Goal: Use online tool/utility: Use online tool/utility

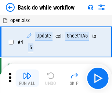
click at [27, 78] on img "button" at bounding box center [27, 75] width 9 height 9
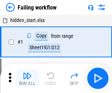
click at [27, 78] on img "button" at bounding box center [27, 75] width 9 height 9
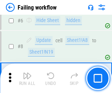
scroll to position [155, 0]
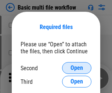
click at [77, 68] on span "Open" at bounding box center [76, 68] width 12 height 6
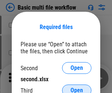
click at [77, 87] on span "Open" at bounding box center [76, 90] width 12 height 6
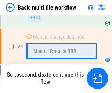
scroll to position [168, 0]
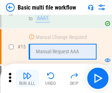
click at [27, 78] on img "button" at bounding box center [27, 75] width 9 height 9
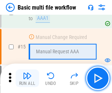
scroll to position [488, 0]
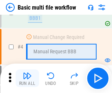
click at [27, 78] on img "button" at bounding box center [27, 75] width 9 height 9
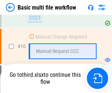
scroll to position [383, 0]
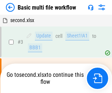
scroll to position [30, 0]
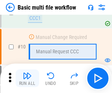
click at [27, 78] on img "button" at bounding box center [27, 75] width 9 height 9
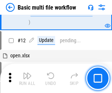
scroll to position [343, 0]
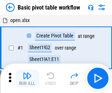
click at [27, 78] on img "button" at bounding box center [27, 75] width 9 height 9
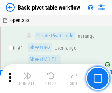
scroll to position [176, 0]
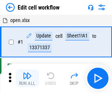
click at [27, 78] on img "button" at bounding box center [27, 75] width 9 height 9
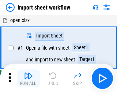
click at [27, 78] on img "button" at bounding box center [28, 75] width 9 height 9
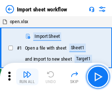
scroll to position [3, 0]
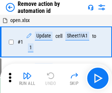
scroll to position [27, 0]
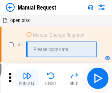
click at [27, 78] on img "button" at bounding box center [27, 75] width 9 height 9
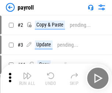
click at [27, 78] on img "button" at bounding box center [27, 75] width 9 height 9
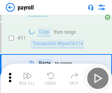
scroll to position [91, 0]
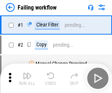
click at [27, 78] on img "button" at bounding box center [27, 75] width 9 height 9
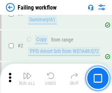
scroll to position [118, 0]
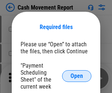
click at [77, 76] on span "Open" at bounding box center [76, 76] width 12 height 6
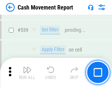
scroll to position [3253, 0]
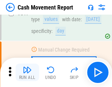
click at [27, 73] on img "button" at bounding box center [27, 70] width 9 height 9
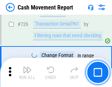
scroll to position [3824, 0]
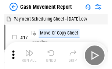
scroll to position [13, 0]
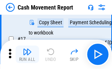
click at [27, 54] on img "button" at bounding box center [27, 51] width 9 height 9
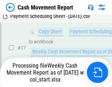
scroll to position [152, 0]
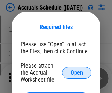
click at [77, 72] on span "Open" at bounding box center [76, 73] width 12 height 6
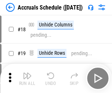
click at [27, 78] on img "button" at bounding box center [27, 75] width 9 height 9
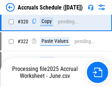
scroll to position [1363, 0]
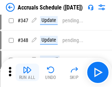
click at [27, 73] on img "button" at bounding box center [27, 70] width 9 height 9
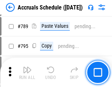
scroll to position [3079, 0]
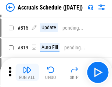
click at [27, 73] on img "button" at bounding box center [27, 70] width 9 height 9
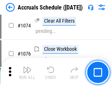
scroll to position [4390, 0]
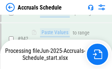
scroll to position [3953, 0]
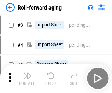
click at [27, 73] on img "button" at bounding box center [27, 75] width 9 height 9
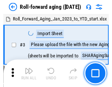
scroll to position [1, 0]
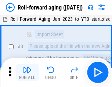
click at [27, 73] on img "button" at bounding box center [27, 70] width 9 height 9
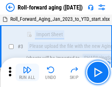
scroll to position [47, 0]
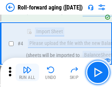
click at [27, 73] on img "button" at bounding box center [27, 70] width 9 height 9
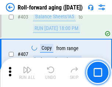
scroll to position [2542, 0]
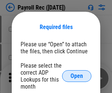
click at [77, 76] on span "Open" at bounding box center [76, 76] width 12 height 6
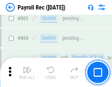
scroll to position [4657, 0]
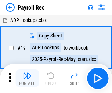
click at [27, 78] on img "button" at bounding box center [27, 75] width 9 height 9
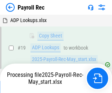
scroll to position [45, 0]
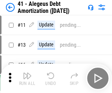
click at [27, 78] on img "button" at bounding box center [27, 75] width 9 height 9
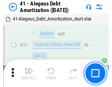
scroll to position [91, 0]
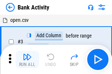
click at [27, 60] on img "button" at bounding box center [27, 57] width 9 height 9
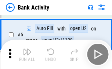
scroll to position [39, 0]
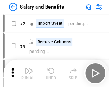
scroll to position [10, 0]
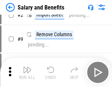
click at [27, 73] on img "button" at bounding box center [27, 70] width 9 height 9
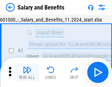
click at [27, 73] on img "button" at bounding box center [27, 70] width 9 height 9
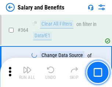
scroll to position [3452, 0]
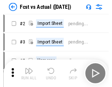
scroll to position [10, 0]
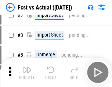
click at [27, 73] on img "button" at bounding box center [27, 70] width 9 height 9
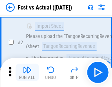
click at [27, 73] on img "button" at bounding box center [27, 70] width 9 height 9
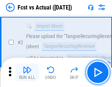
scroll to position [69, 0]
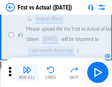
click at [27, 73] on img "button" at bounding box center [27, 70] width 9 height 9
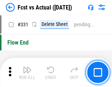
scroll to position [3509, 0]
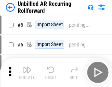
scroll to position [16, 0]
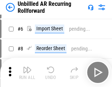
click at [27, 73] on img "button" at bounding box center [27, 70] width 9 height 9
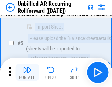
click at [27, 73] on img "button" at bounding box center [27, 70] width 9 height 9
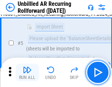
scroll to position [69, 0]
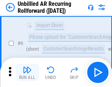
click at [27, 73] on img "button" at bounding box center [27, 70] width 9 height 9
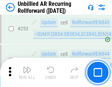
scroll to position [2490, 0]
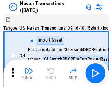
scroll to position [12, 0]
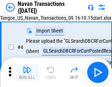
click at [27, 73] on img "button" at bounding box center [27, 70] width 9 height 9
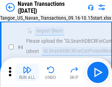
click at [27, 73] on img "button" at bounding box center [27, 70] width 9 height 9
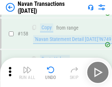
scroll to position [2377, 0]
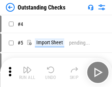
click at [27, 73] on img "button" at bounding box center [27, 70] width 9 height 9
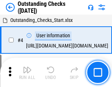
scroll to position [31, 0]
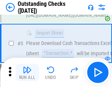
click at [27, 73] on img "button" at bounding box center [27, 70] width 9 height 9
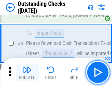
scroll to position [77, 0]
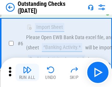
click at [27, 73] on img "button" at bounding box center [27, 70] width 9 height 9
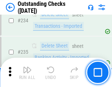
scroll to position [2226, 0]
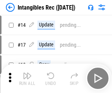
click at [27, 78] on img "button" at bounding box center [27, 75] width 9 height 9
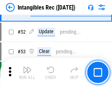
scroll to position [286, 0]
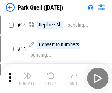
click at [27, 73] on img "button" at bounding box center [27, 75] width 9 height 9
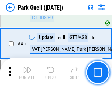
scroll to position [917, 0]
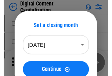
scroll to position [21, 0]
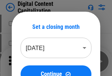
click at [27, 62] on img "button" at bounding box center [27, 59] width 9 height 9
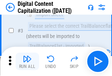
click at [27, 62] on img "button" at bounding box center [27, 59] width 9 height 9
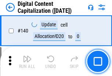
scroll to position [777, 0]
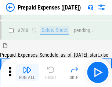
click at [27, 73] on img "button" at bounding box center [27, 70] width 9 height 9
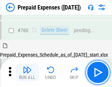
scroll to position [2032, 0]
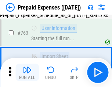
click at [27, 73] on img "button" at bounding box center [27, 70] width 9 height 9
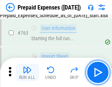
scroll to position [2075, 0]
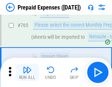
click at [27, 73] on img "button" at bounding box center [27, 70] width 9 height 9
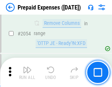
scroll to position [7662, 0]
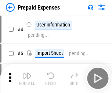
click at [27, 78] on img "button" at bounding box center [27, 75] width 9 height 9
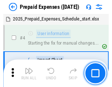
scroll to position [32, 0]
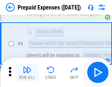
click at [27, 73] on img "button" at bounding box center [27, 70] width 9 height 9
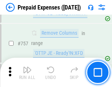
scroll to position [2612, 0]
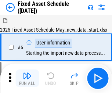
click at [27, 78] on img "button" at bounding box center [27, 75] width 9 height 9
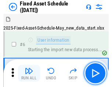
scroll to position [40, 0]
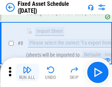
click at [27, 73] on img "button" at bounding box center [27, 70] width 9 height 9
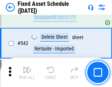
scroll to position [2613, 0]
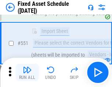
click at [27, 73] on img "button" at bounding box center [27, 70] width 9 height 9
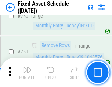
scroll to position [3574, 0]
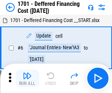
click at [27, 78] on img "button" at bounding box center [27, 75] width 9 height 9
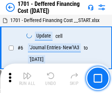
scroll to position [88, 0]
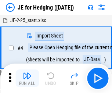
click at [27, 73] on img "button" at bounding box center [27, 75] width 9 height 9
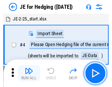
scroll to position [1, 0]
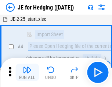
click at [27, 73] on img "button" at bounding box center [27, 70] width 9 height 9
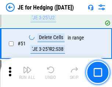
scroll to position [475, 0]
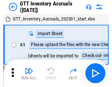
scroll to position [1, 0]
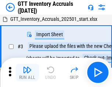
click at [27, 73] on img "button" at bounding box center [27, 70] width 9 height 9
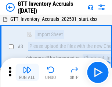
click at [27, 73] on img "button" at bounding box center [27, 70] width 9 height 9
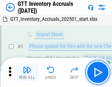
scroll to position [47, 0]
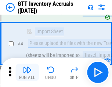
click at [27, 73] on img "button" at bounding box center [27, 70] width 9 height 9
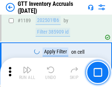
scroll to position [5986, 0]
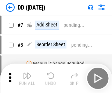
click at [27, 78] on img "button" at bounding box center [27, 75] width 9 height 9
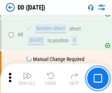
scroll to position [71, 0]
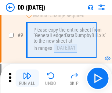
click at [27, 78] on img "button" at bounding box center [27, 75] width 9 height 9
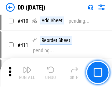
scroll to position [3280, 0]
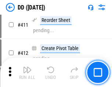
click at [27, 73] on img "button" at bounding box center [27, 70] width 9 height 9
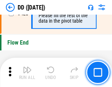
scroll to position [3508, 0]
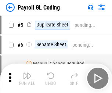
click at [27, 78] on img "button" at bounding box center [27, 75] width 9 height 9
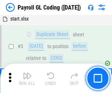
scroll to position [88, 0]
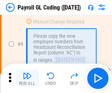
click at [27, 78] on img "button" at bounding box center [27, 75] width 9 height 9
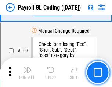
scroll to position [1720, 0]
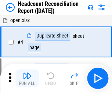
click at [27, 78] on img "button" at bounding box center [27, 75] width 9 height 9
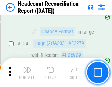
scroll to position [881, 0]
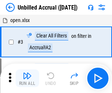
click at [27, 78] on img "button" at bounding box center [27, 75] width 9 height 9
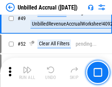
scroll to position [665, 0]
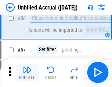
click at [27, 73] on img "button" at bounding box center [27, 70] width 9 height 9
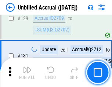
scroll to position [2183, 0]
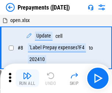
click at [27, 78] on img "button" at bounding box center [27, 75] width 9 height 9
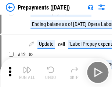
scroll to position [46, 0]
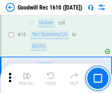
scroll to position [125, 0]
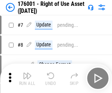
click at [27, 78] on img "button" at bounding box center [27, 75] width 9 height 9
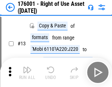
scroll to position [47, 0]
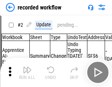
click at [27, 73] on img "button" at bounding box center [27, 70] width 9 height 9
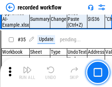
scroll to position [2291, 0]
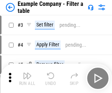
click at [27, 78] on img "button" at bounding box center [27, 75] width 9 height 9
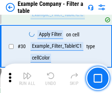
scroll to position [671, 0]
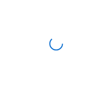
scroll to position [11, 0]
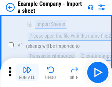
click at [27, 73] on img "button" at bounding box center [27, 70] width 9 height 9
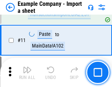
scroll to position [162, 0]
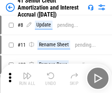
click at [27, 73] on img "button" at bounding box center [27, 75] width 9 height 9
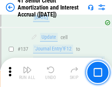
scroll to position [673, 0]
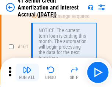
click at [27, 73] on img "button" at bounding box center [27, 70] width 9 height 9
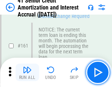
scroll to position [784, 0]
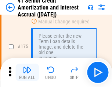
click at [27, 73] on img "button" at bounding box center [27, 70] width 9 height 9
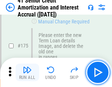
scroll to position [858, 0]
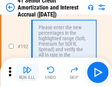
click at [27, 73] on img "button" at bounding box center [27, 70] width 9 height 9
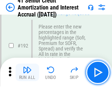
scroll to position [935, 0]
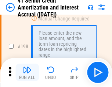
click at [27, 73] on img "button" at bounding box center [27, 70] width 9 height 9
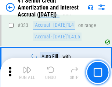
scroll to position [1873, 0]
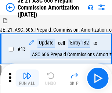
click at [27, 73] on img "button" at bounding box center [27, 75] width 9 height 9
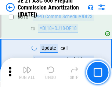
scroll to position [1369, 0]
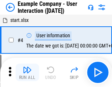
click at [27, 73] on img "button" at bounding box center [27, 70] width 9 height 9
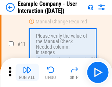
click at [27, 73] on img "button" at bounding box center [27, 70] width 9 height 9
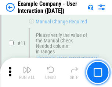
scroll to position [159, 0]
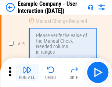
click at [27, 73] on img "button" at bounding box center [27, 70] width 9 height 9
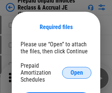
click at [77, 72] on span "Open" at bounding box center [76, 73] width 12 height 6
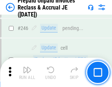
scroll to position [990, 0]
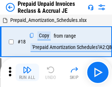
click at [27, 73] on img "button" at bounding box center [27, 70] width 9 height 9
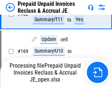
scroll to position [563, 0]
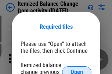
click at [77, 70] on span "Open" at bounding box center [76, 73] width 12 height 6
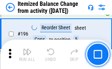
scroll to position [1411, 0]
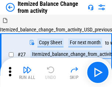
scroll to position [11, 0]
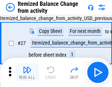
click at [27, 73] on img "button" at bounding box center [27, 70] width 9 height 9
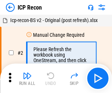
scroll to position [3, 0]
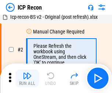
click at [27, 78] on img "button" at bounding box center [27, 75] width 9 height 9
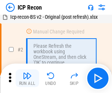
click at [27, 78] on img "button" at bounding box center [27, 75] width 9 height 9
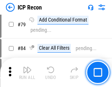
scroll to position [718, 0]
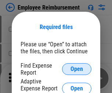
click at [77, 69] on span "Open" at bounding box center [76, 69] width 12 height 6
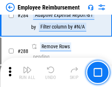
scroll to position [1992, 0]
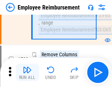
click at [27, 73] on img "button" at bounding box center [27, 70] width 9 height 9
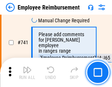
scroll to position [5143, 0]
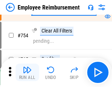
click at [27, 73] on img "button" at bounding box center [27, 70] width 9 height 9
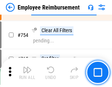
click at [27, 73] on img "button" at bounding box center [27, 70] width 9 height 9
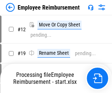
scroll to position [25, 0]
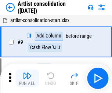
click at [27, 78] on img "button" at bounding box center [27, 75] width 9 height 9
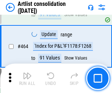
scroll to position [3210, 0]
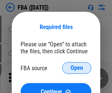
click at [77, 68] on span "Open" at bounding box center [76, 68] width 12 height 6
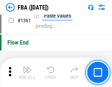
scroll to position [7872, 0]
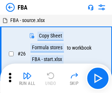
scroll to position [7, 0]
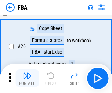
click at [27, 78] on img "button" at bounding box center [27, 75] width 9 height 9
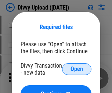
click at [77, 69] on span "Open" at bounding box center [76, 69] width 12 height 6
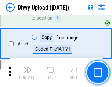
scroll to position [759, 0]
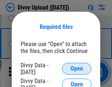
click at [77, 69] on span "Open" at bounding box center [76, 69] width 12 height 6
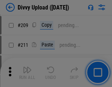
scroll to position [1245, 0]
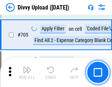
scroll to position [5014, 0]
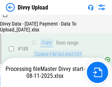
scroll to position [863, 0]
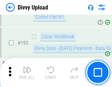
scroll to position [982, 0]
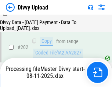
scroll to position [1186, 0]
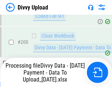
scroll to position [1144, 0]
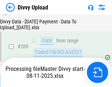
scroll to position [1348, 0]
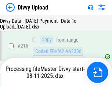
scroll to position [1509, 0]
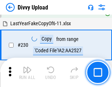
scroll to position [1819, 0]
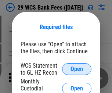
click at [77, 69] on span "Open" at bounding box center [76, 69] width 12 height 6
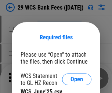
scroll to position [10, 0]
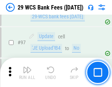
scroll to position [714, 0]
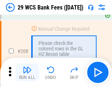
click at [27, 73] on img "button" at bounding box center [27, 70] width 9 height 9
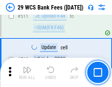
scroll to position [3688, 0]
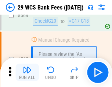
click at [27, 73] on img "button" at bounding box center [27, 70] width 9 height 9
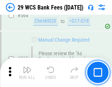
scroll to position [3964, 0]
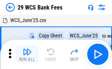
click at [27, 54] on img "button" at bounding box center [27, 51] width 9 height 9
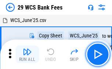
scroll to position [13, 0]
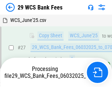
scroll to position [109, 0]
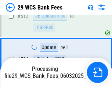
scroll to position [3869, 0]
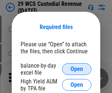
click at [77, 69] on span "Open" at bounding box center [76, 69] width 12 height 6
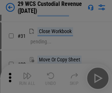
scroll to position [157, 0]
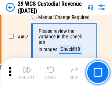
scroll to position [3395, 0]
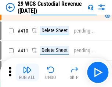
click at [27, 73] on img "button" at bounding box center [27, 70] width 9 height 9
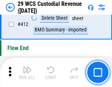
scroll to position [3501, 0]
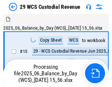
scroll to position [14, 0]
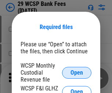
click at [77, 72] on span "Open" at bounding box center [76, 73] width 12 height 6
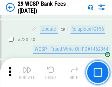
scroll to position [3694, 0]
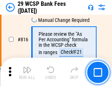
click at [27, 73] on img "button" at bounding box center [27, 70] width 9 height 9
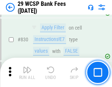
scroll to position [4651, 0]
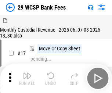
click at [27, 73] on img "button" at bounding box center [27, 75] width 9 height 9
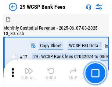
scroll to position [18, 0]
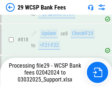
scroll to position [4507, 0]
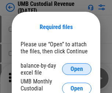
click at [77, 69] on span "Open" at bounding box center [76, 69] width 12 height 6
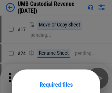
scroll to position [58, 0]
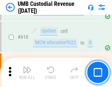
scroll to position [3776, 0]
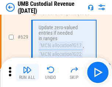
click at [27, 73] on img "button" at bounding box center [27, 70] width 9 height 9
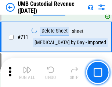
scroll to position [4462, 0]
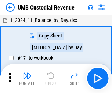
scroll to position [5, 0]
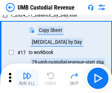
click at [27, 78] on img "button" at bounding box center [27, 75] width 9 height 9
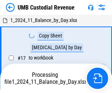
scroll to position [5, 0]
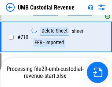
scroll to position [4445, 0]
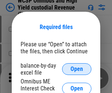
click at [77, 69] on span "Open" at bounding box center [76, 69] width 12 height 6
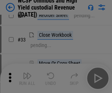
scroll to position [167, 0]
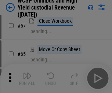
scroll to position [320, 0]
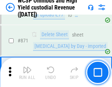
scroll to position [6204, 0]
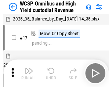
scroll to position [4, 0]
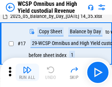
click at [27, 73] on img "button" at bounding box center [27, 70] width 9 height 9
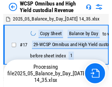
scroll to position [4, 0]
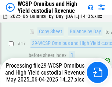
scroll to position [152, 0]
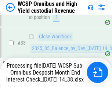
scroll to position [363, 0]
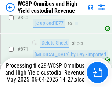
scroll to position [6187, 0]
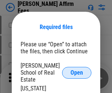
click at [77, 70] on span "Open" at bounding box center [76, 73] width 12 height 6
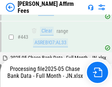
scroll to position [1913, 0]
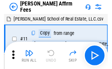
scroll to position [7, 0]
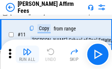
click at [27, 54] on img "button" at bounding box center [27, 51] width 9 height 9
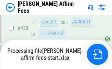
scroll to position [1922, 0]
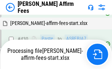
scroll to position [1695, 0]
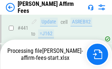
scroll to position [1922, 0]
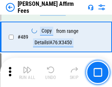
scroll to position [1913, 0]
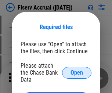
click at [77, 70] on span "Open" at bounding box center [76, 73] width 12 height 6
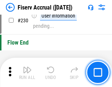
scroll to position [2323, 0]
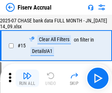
click at [27, 78] on img "button" at bounding box center [27, 75] width 9 height 9
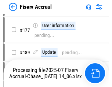
scroll to position [1884, 0]
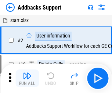
click at [27, 73] on img "button" at bounding box center [27, 75] width 9 height 9
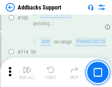
scroll to position [534, 0]
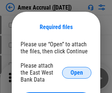
click at [77, 72] on span "Open" at bounding box center [76, 73] width 12 height 6
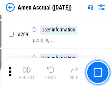
scroll to position [2007, 0]
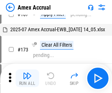
click at [27, 78] on img "button" at bounding box center [27, 75] width 9 height 9
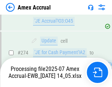
scroll to position [2184, 0]
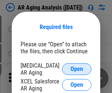
click at [77, 68] on span "Open" at bounding box center [76, 69] width 12 height 6
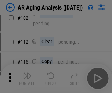
scroll to position [101, 0]
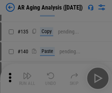
scroll to position [221, 0]
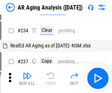
scroll to position [7, 0]
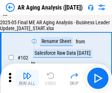
click at [27, 78] on img "button" at bounding box center [27, 75] width 9 height 9
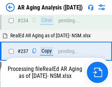
scroll to position [1136, 0]
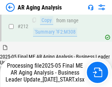
scroll to position [1128, 0]
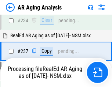
scroll to position [1158, 0]
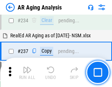
scroll to position [1128, 0]
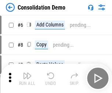
click at [27, 78] on img "button" at bounding box center [27, 75] width 9 height 9
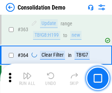
scroll to position [2457, 0]
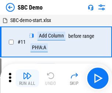
click at [27, 78] on img "button" at bounding box center [27, 75] width 9 height 9
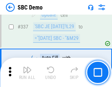
scroll to position [1928, 0]
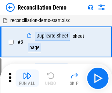
click at [27, 78] on img "button" at bounding box center [27, 75] width 9 height 9
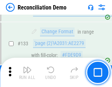
scroll to position [870, 0]
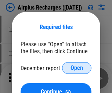
click at [77, 68] on span "Open" at bounding box center [76, 68] width 12 height 6
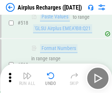
scroll to position [3154, 0]
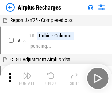
click at [27, 78] on img "button" at bounding box center [27, 75] width 9 height 9
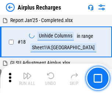
scroll to position [32, 0]
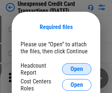
click at [77, 69] on span "Open" at bounding box center [76, 69] width 12 height 6
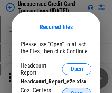
click at [77, 91] on span "Open" at bounding box center [76, 94] width 12 height 6
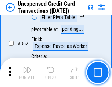
scroll to position [1885, 0]
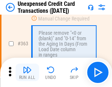
click at [27, 73] on img "button" at bounding box center [27, 70] width 9 height 9
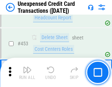
scroll to position [2500, 0]
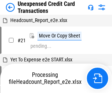
scroll to position [11, 0]
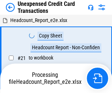
scroll to position [11, 0]
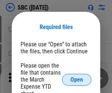
click at [77, 79] on span "Open" at bounding box center [76, 80] width 12 height 6
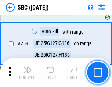
scroll to position [1432, 0]
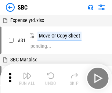
scroll to position [7, 0]
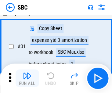
click at [27, 78] on img "button" at bounding box center [27, 75] width 9 height 9
